Goal: Transaction & Acquisition: Purchase product/service

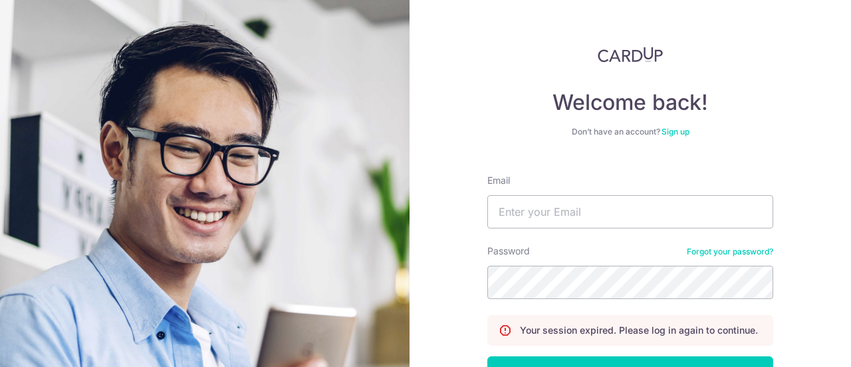
scroll to position [82, 0]
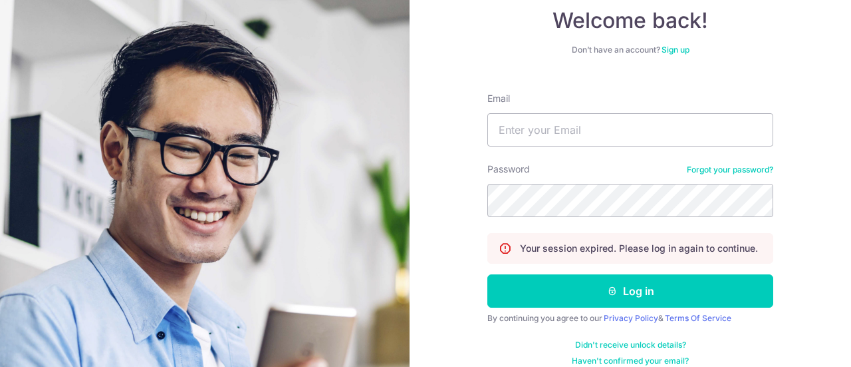
type input "kass.ana.tan@gmail.com"
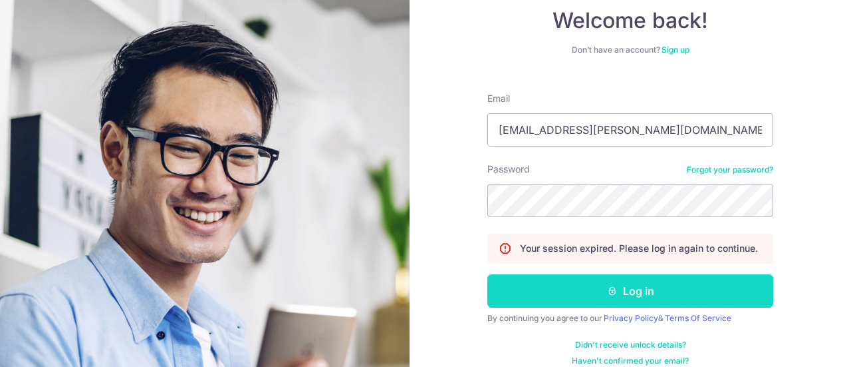
click at [678, 294] on button "Log in" at bounding box center [631, 290] width 286 height 33
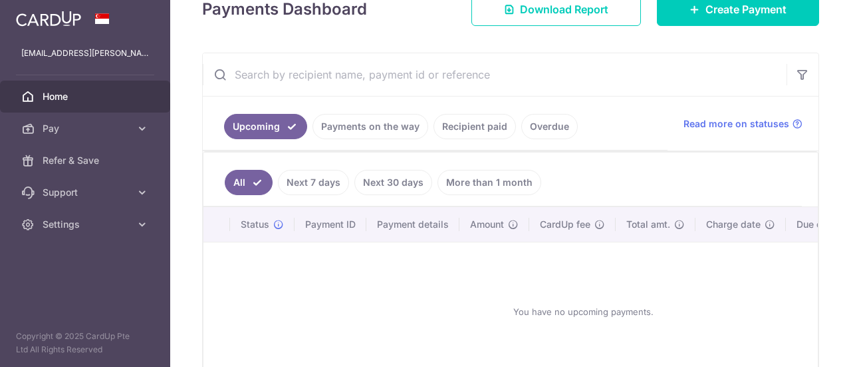
scroll to position [208, 0]
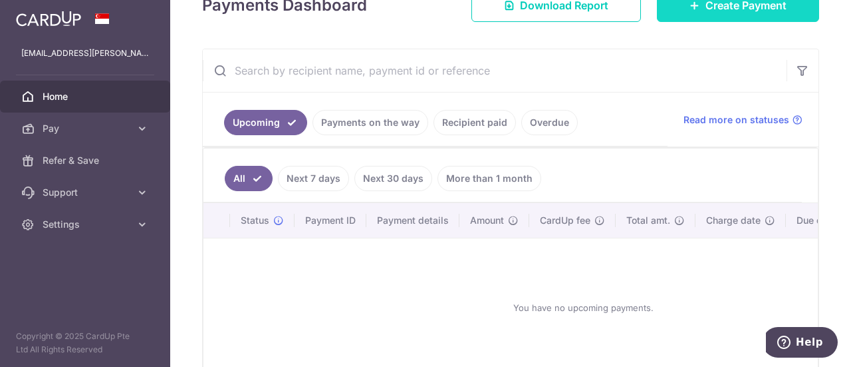
click at [712, 13] on link "Create Payment" at bounding box center [738, 5] width 162 height 33
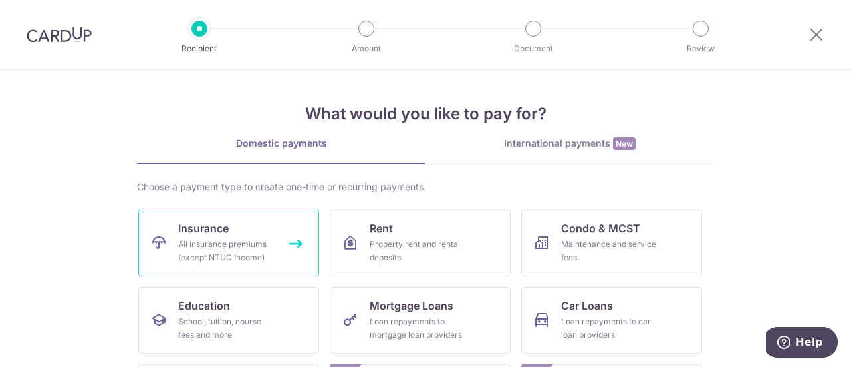
click at [257, 250] on div "All insurance premiums (except NTUC Income)" at bounding box center [226, 250] width 96 height 27
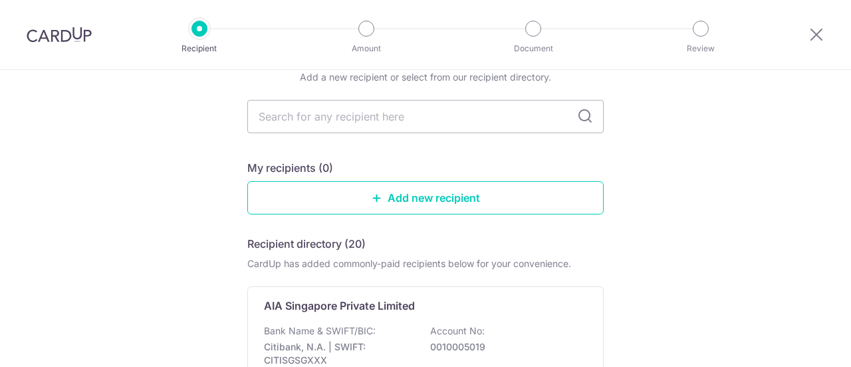
scroll to position [61, 0]
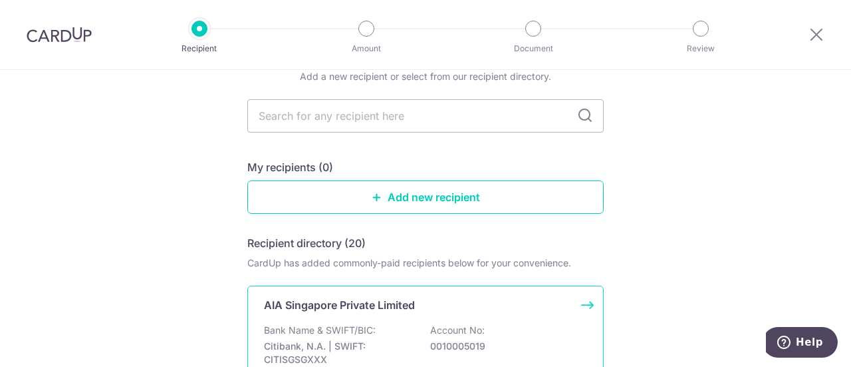
click at [365, 329] on p "Bank Name & SWIFT/BIC:" at bounding box center [320, 329] width 112 height 13
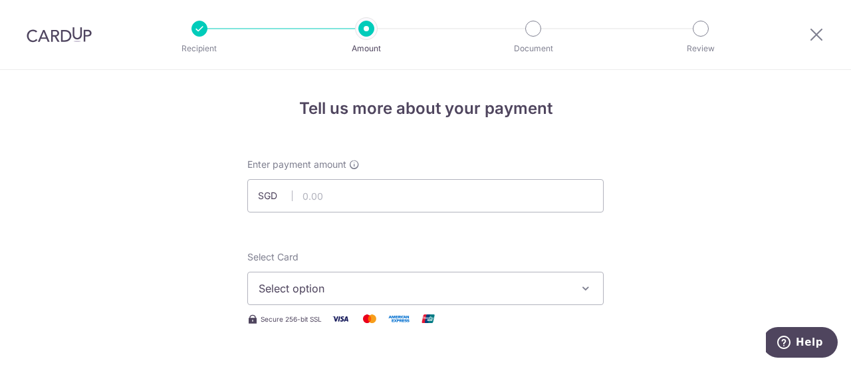
click at [443, 301] on button "Select option" at bounding box center [425, 287] width 357 height 33
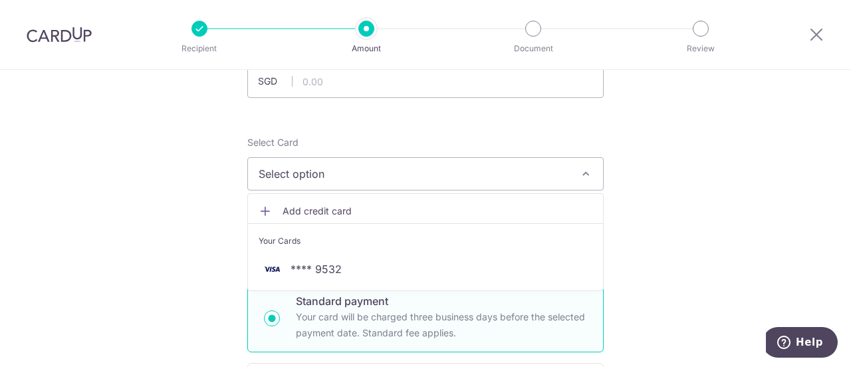
scroll to position [118, 0]
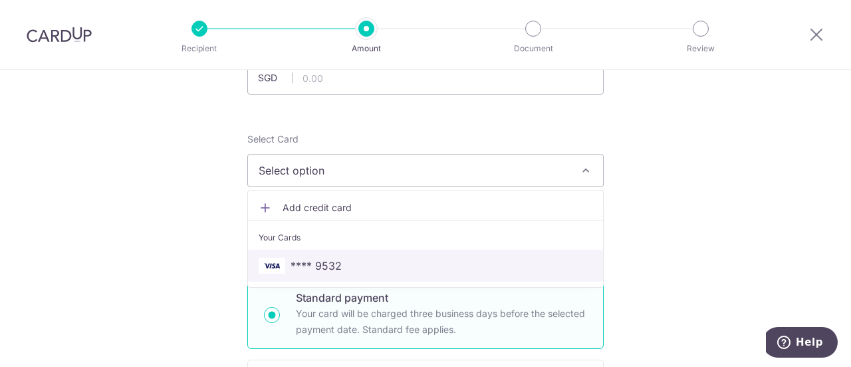
click at [424, 267] on span "**** 9532" at bounding box center [426, 265] width 334 height 16
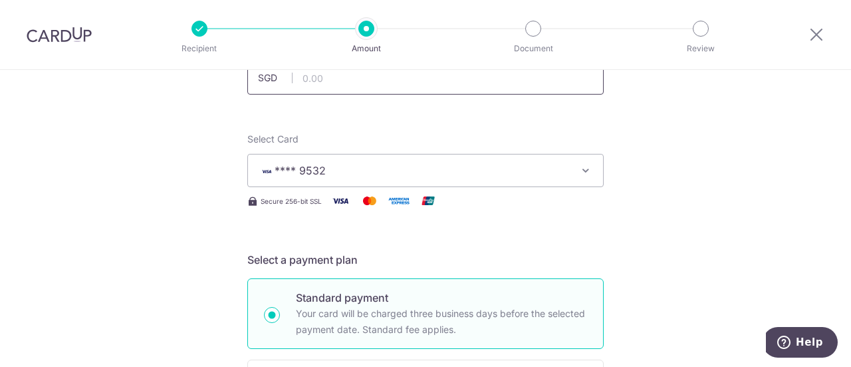
click at [506, 81] on input "text" at bounding box center [425, 77] width 357 height 33
click at [524, 78] on input "text" at bounding box center [425, 77] width 357 height 33
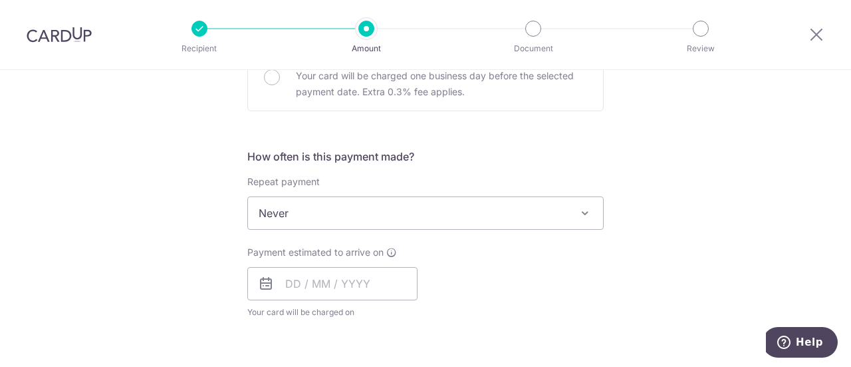
scroll to position [438, 0]
click at [551, 211] on span "Never" at bounding box center [425, 212] width 355 height 32
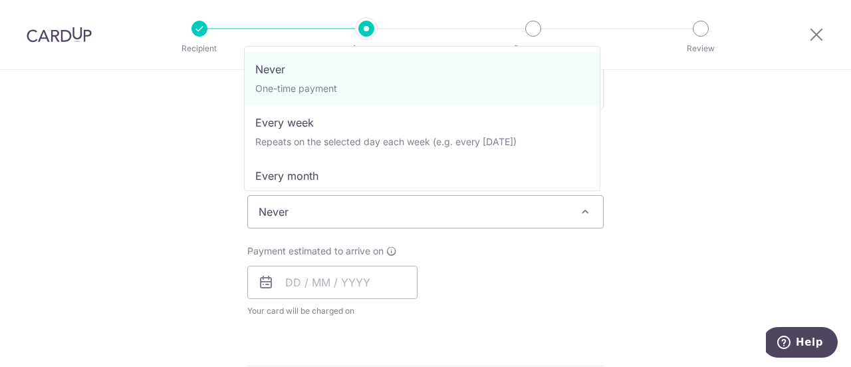
type input "1,443.25"
click at [528, 255] on div "Payment estimated to arrive on Your card will be charged on for the first payme…" at bounding box center [425, 280] width 372 height 73
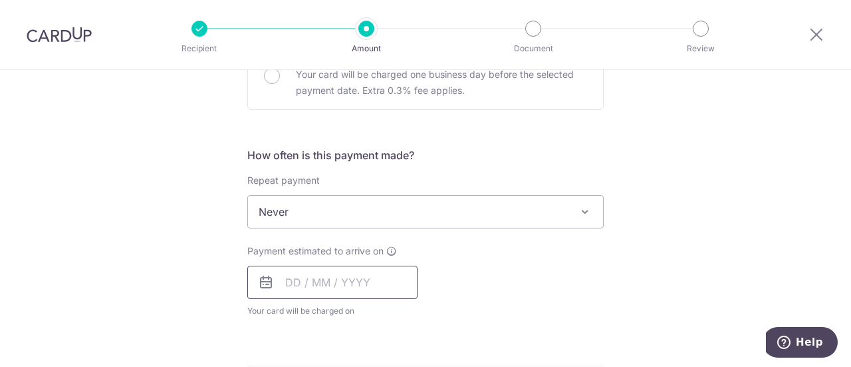
click at [393, 283] on input "text" at bounding box center [332, 281] width 170 height 33
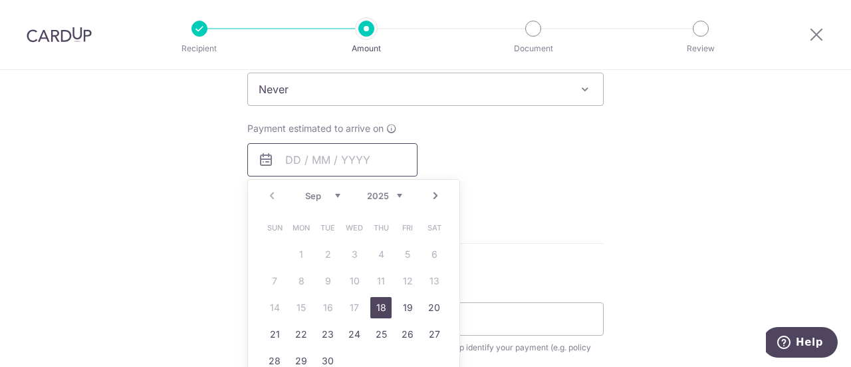
scroll to position [564, 0]
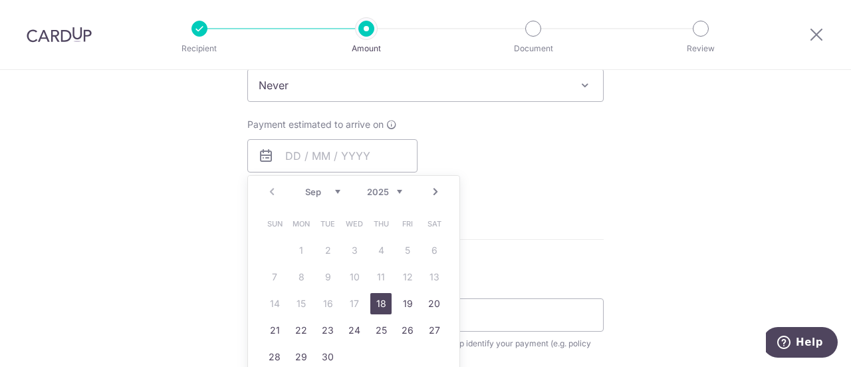
click at [299, 329] on link "22" at bounding box center [301, 329] width 21 height 21
type input "22/09/2025"
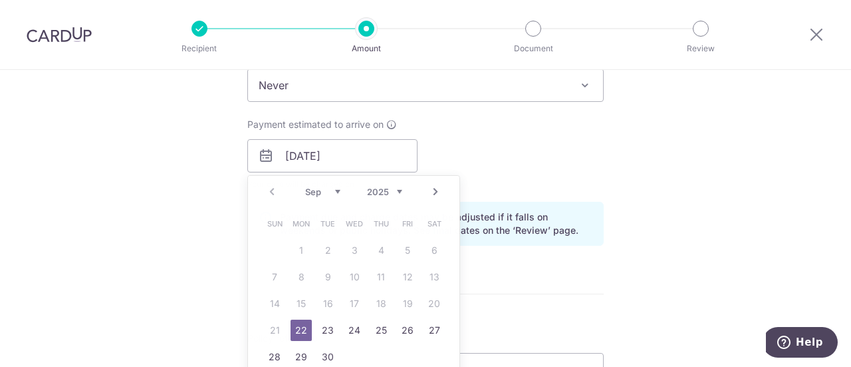
click at [297, 331] on label "Policy reference" at bounding box center [282, 337] width 71 height 13
click at [297, 353] on input "Policy reference" at bounding box center [425, 369] width 357 height 33
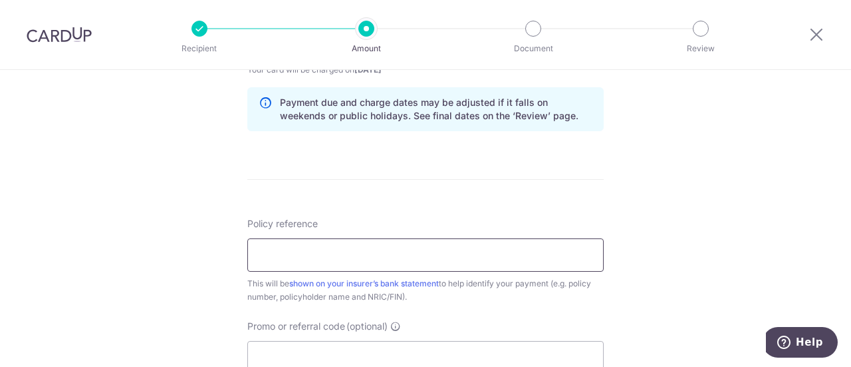
scroll to position [680, 0]
click at [465, 253] on input "Policy reference" at bounding box center [425, 253] width 357 height 33
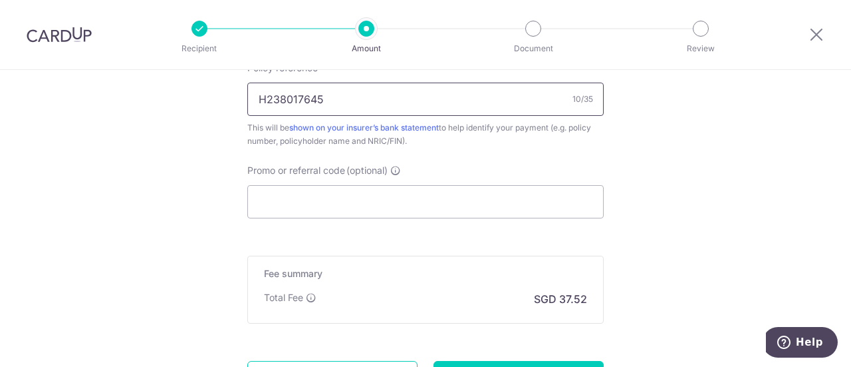
scroll to position [834, 0]
type input "H238017645"
click at [480, 201] on input "Promo or referral code (optional)" at bounding box center [425, 201] width 357 height 33
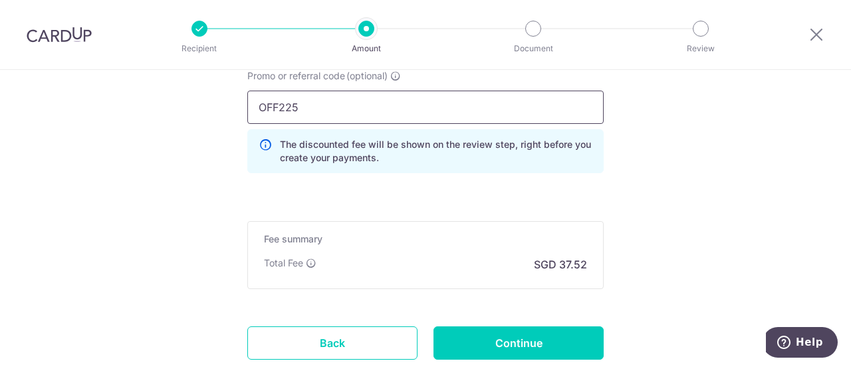
scroll to position [929, 0]
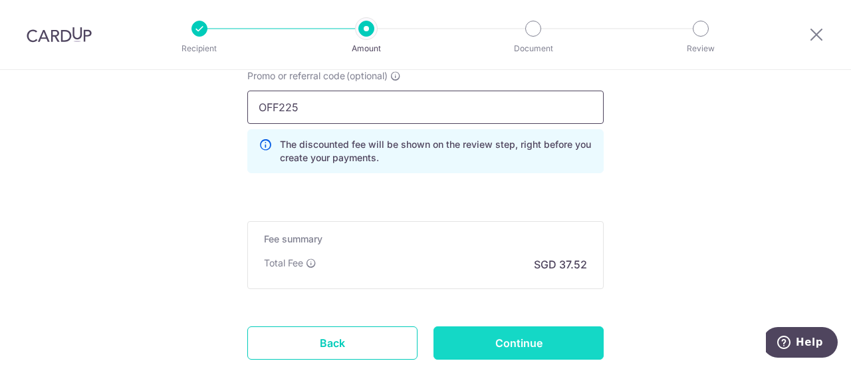
type input "OFF225"
click at [533, 338] on input "Continue" at bounding box center [519, 342] width 170 height 33
type input "Create Schedule"
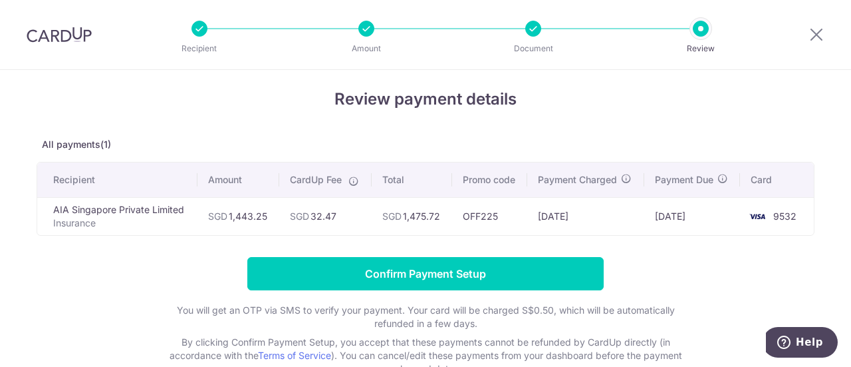
scroll to position [11, 0]
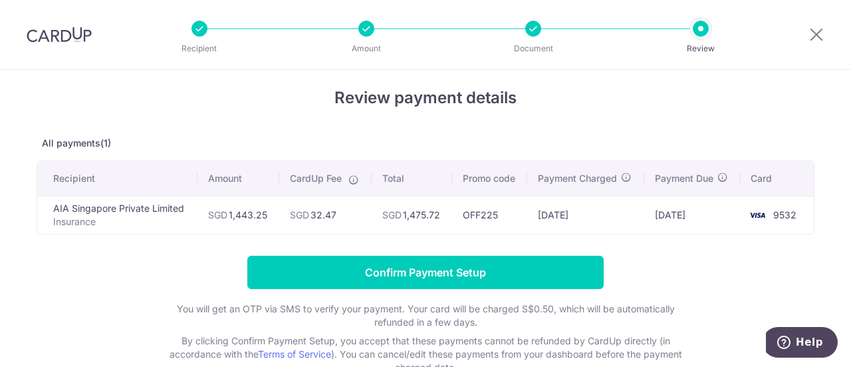
click at [485, 209] on td "OFF225" at bounding box center [489, 215] width 75 height 38
click at [527, 29] on div at bounding box center [533, 29] width 16 height 16
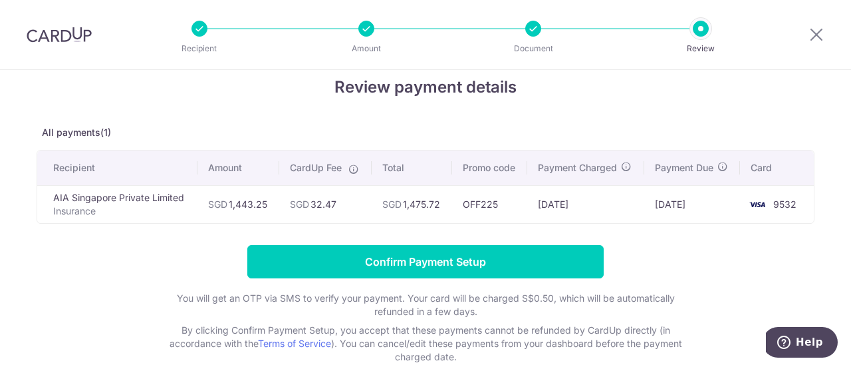
scroll to position [17, 0]
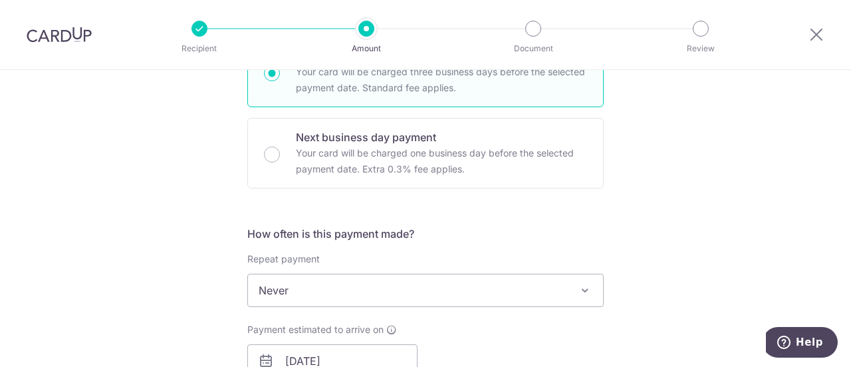
scroll to position [361, 0]
click at [414, 300] on span "Never" at bounding box center [425, 289] width 355 height 32
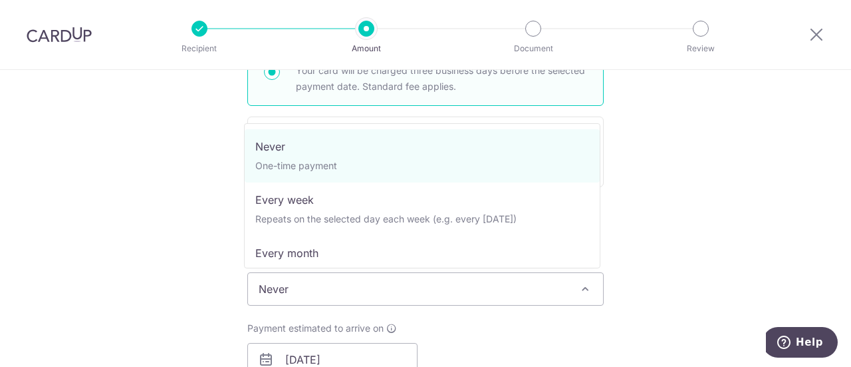
click at [461, 323] on div "Payment estimated to arrive on 22/09/2025 Your card will be charged on for the …" at bounding box center [425, 357] width 372 height 73
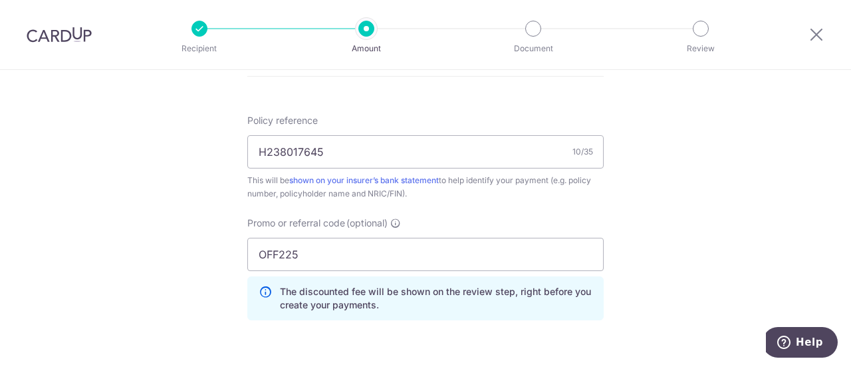
scroll to position [795, 0]
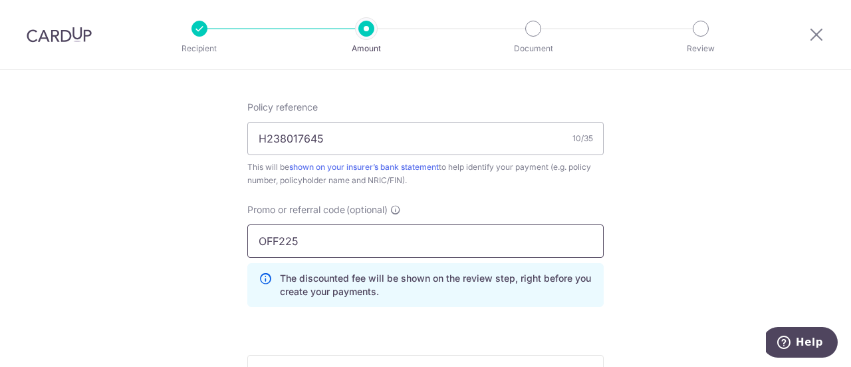
click at [459, 244] on input "OFF225" at bounding box center [425, 240] width 357 height 33
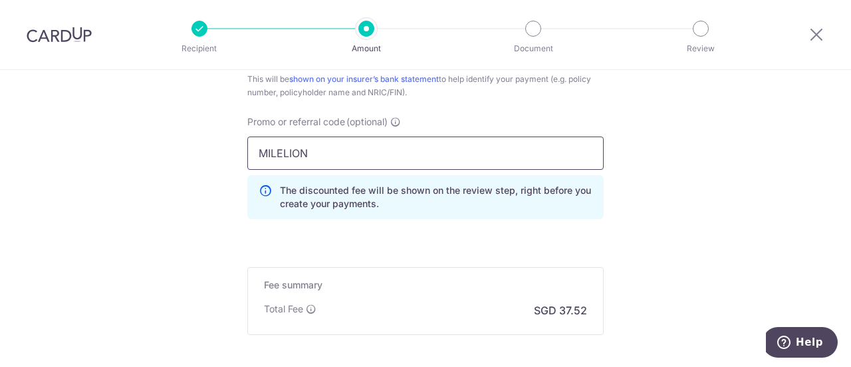
scroll to position [917, 0]
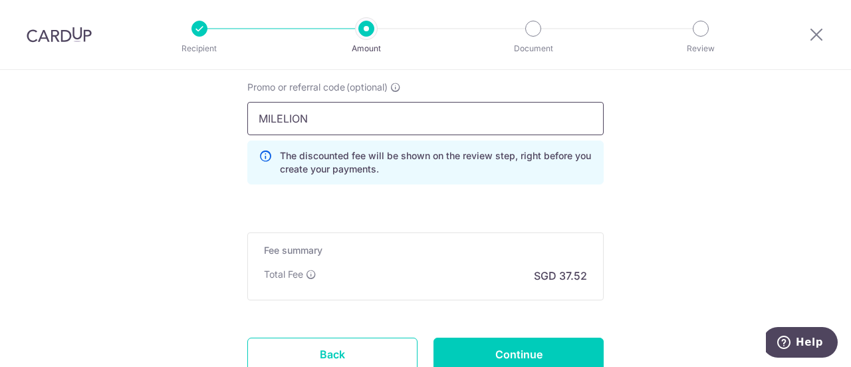
type input "MILELION"
click at [564, 345] on input "Continue" at bounding box center [519, 353] width 170 height 33
type input "Update Schedule"
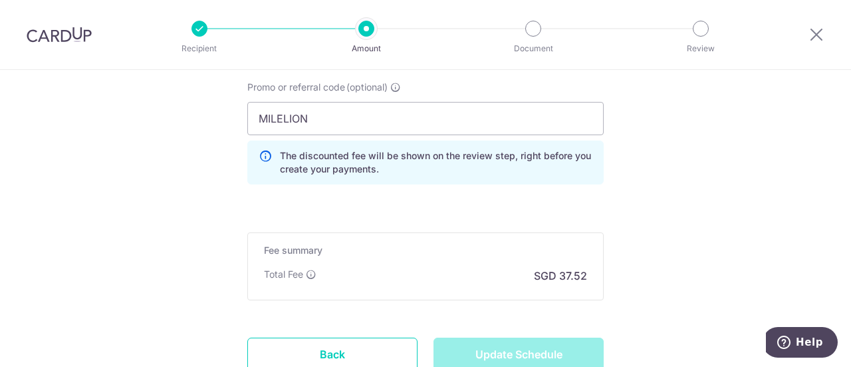
click at [561, 346] on div "Update Schedule" at bounding box center [519, 353] width 186 height 33
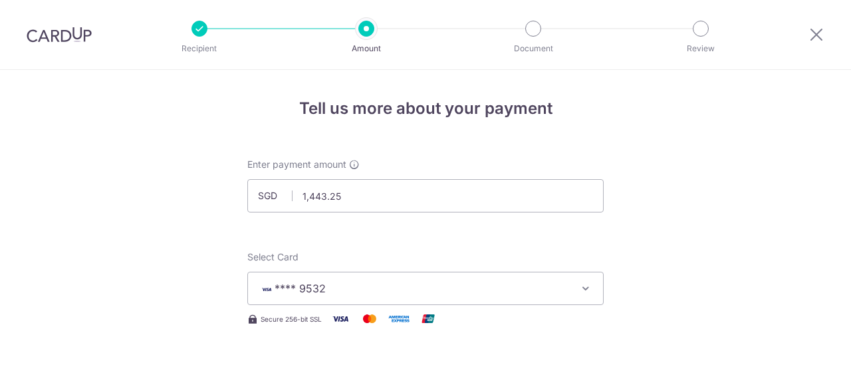
scroll to position [986, 0]
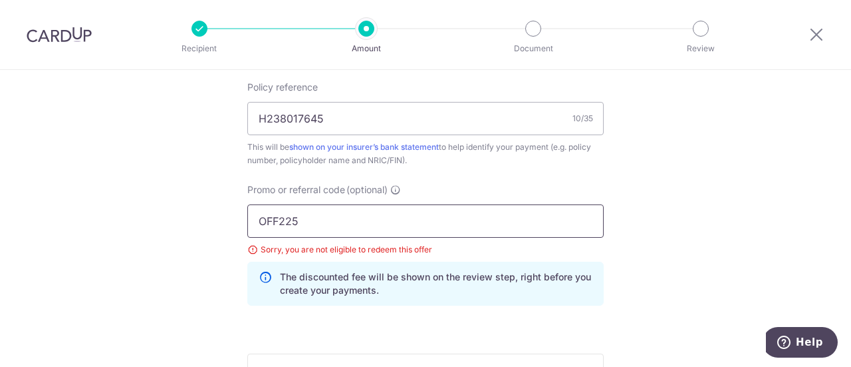
click at [513, 222] on input "OFF225" at bounding box center [425, 220] width 357 height 33
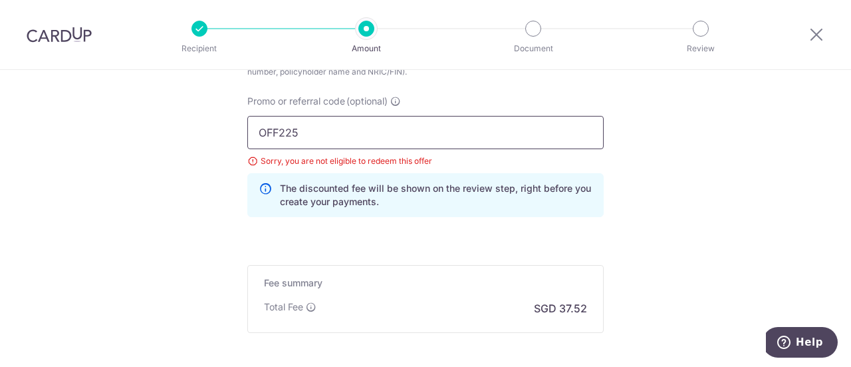
scroll to position [901, 0]
click at [520, 133] on input "OFF225" at bounding box center [425, 134] width 357 height 33
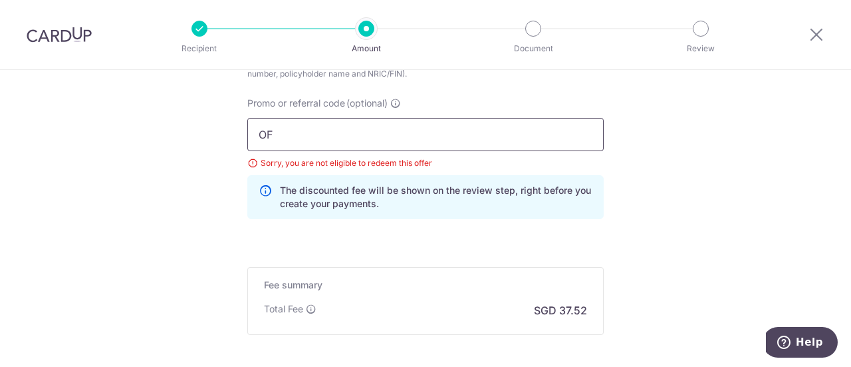
type input "O"
type input "MILELION"
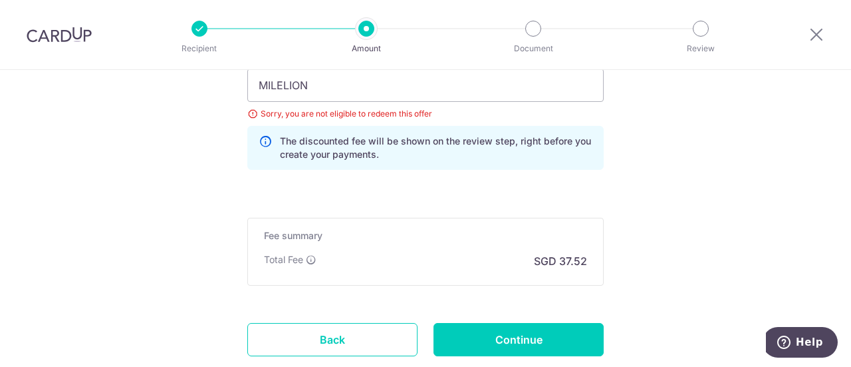
scroll to position [965, 0]
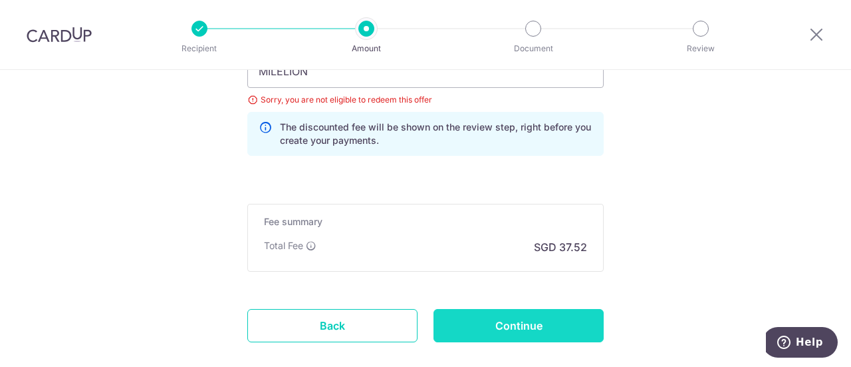
click at [561, 327] on input "Continue" at bounding box center [519, 325] width 170 height 33
type input "Update Schedule"
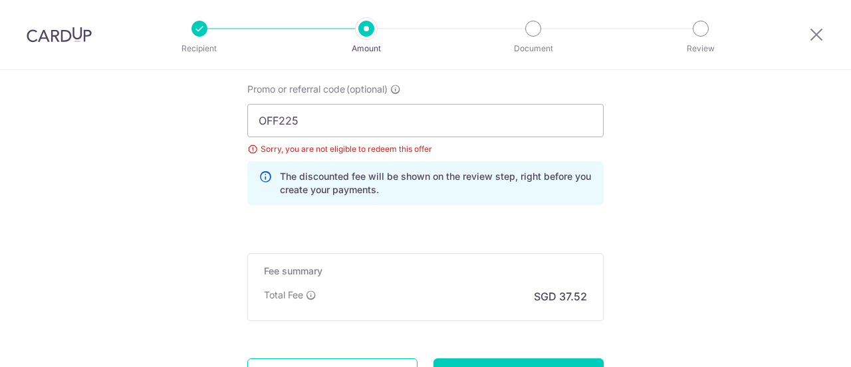
scroll to position [907, 0]
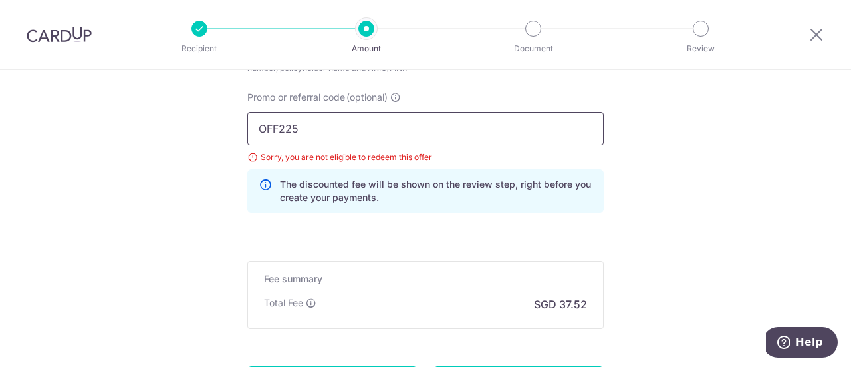
click at [535, 130] on input "OFF225" at bounding box center [425, 128] width 357 height 33
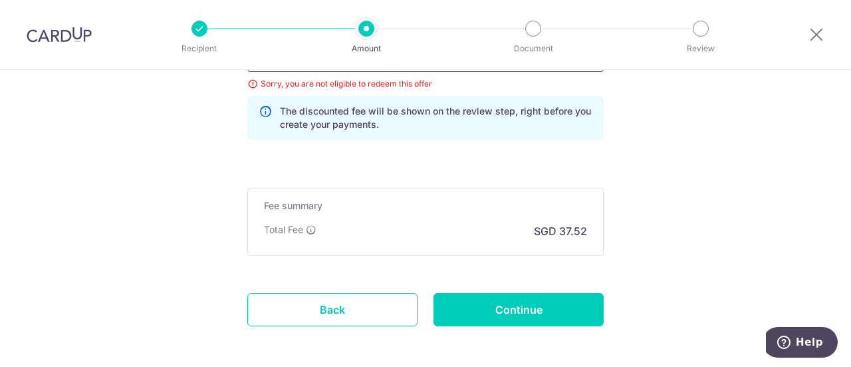
scroll to position [992, 0]
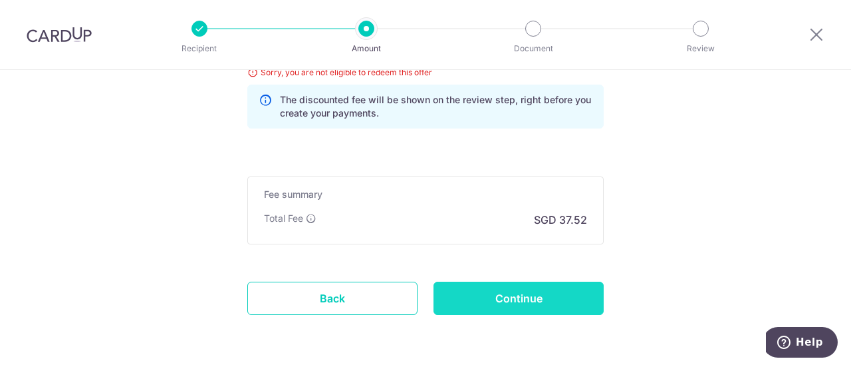
click at [561, 305] on input "Continue" at bounding box center [519, 297] width 170 height 33
type input "Update Schedule"
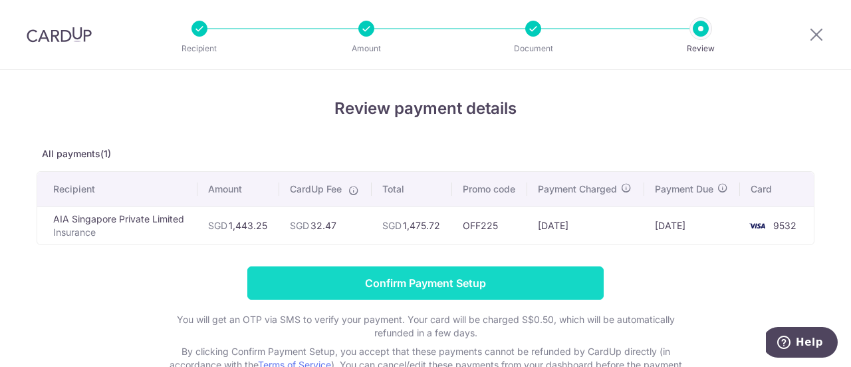
click at [515, 284] on input "Confirm Payment Setup" at bounding box center [425, 282] width 357 height 33
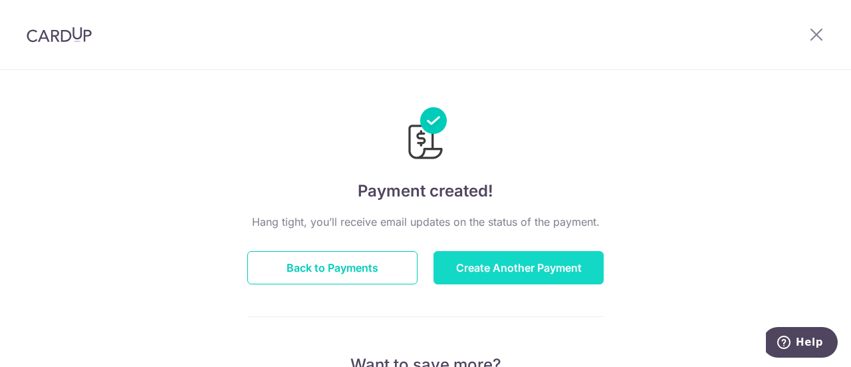
click at [531, 262] on button "Create Another Payment" at bounding box center [519, 267] width 170 height 33
